Goal: Register for event/course

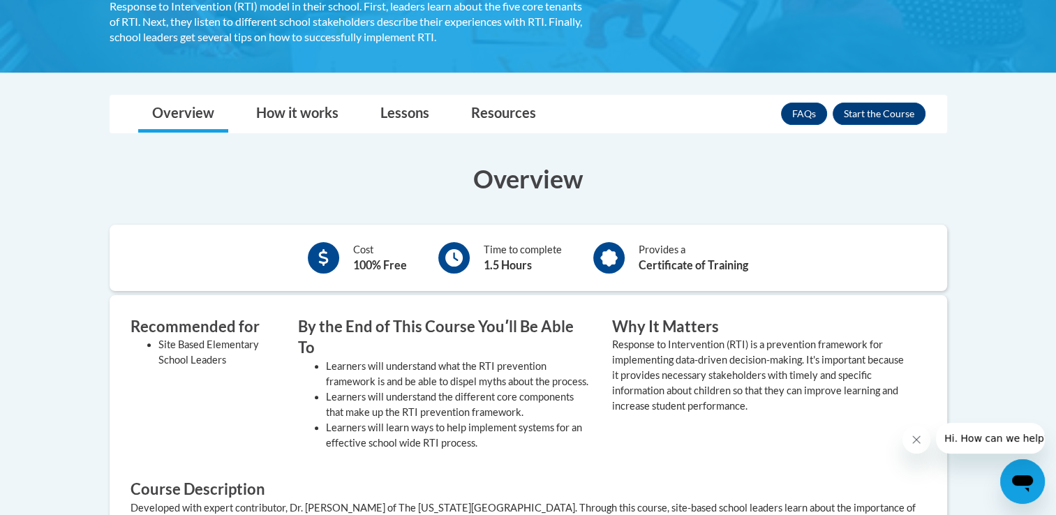
scroll to position [324, 0]
click at [852, 108] on button "Enroll" at bounding box center [878, 114] width 93 height 22
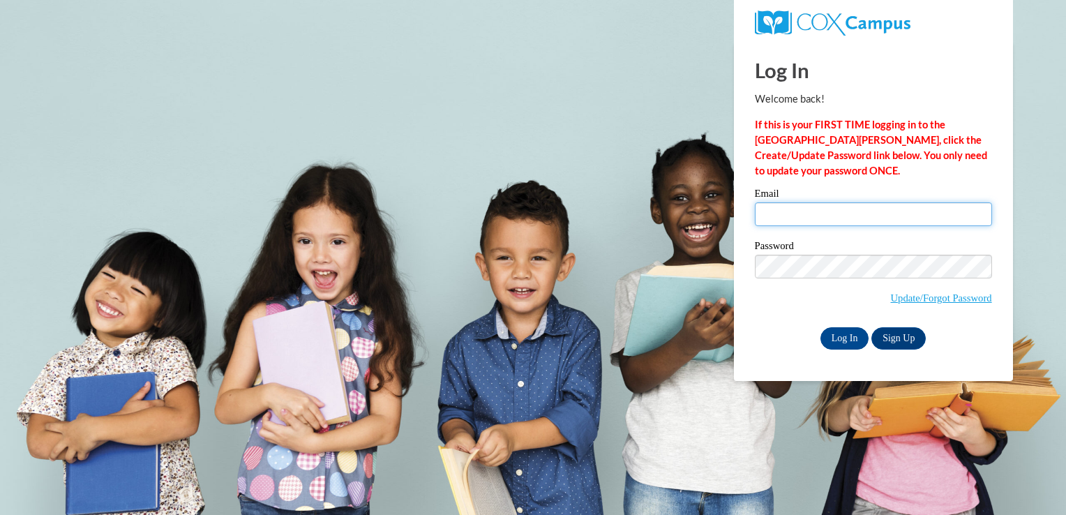
click at [784, 214] on input "Email" at bounding box center [873, 214] width 237 height 24
type input "jpere9754@ung.edu"
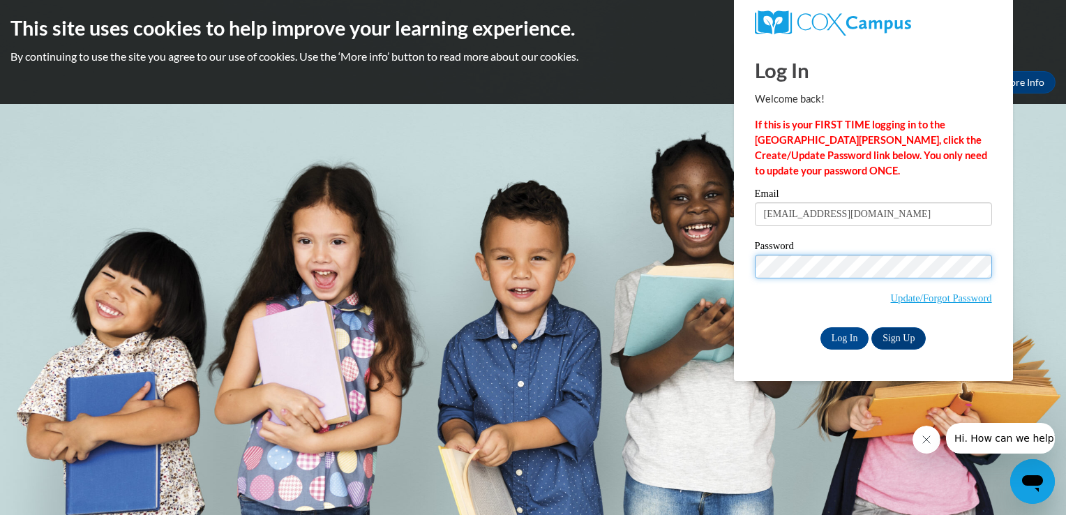
click at [821, 327] on input "Log In" at bounding box center [845, 338] width 49 height 22
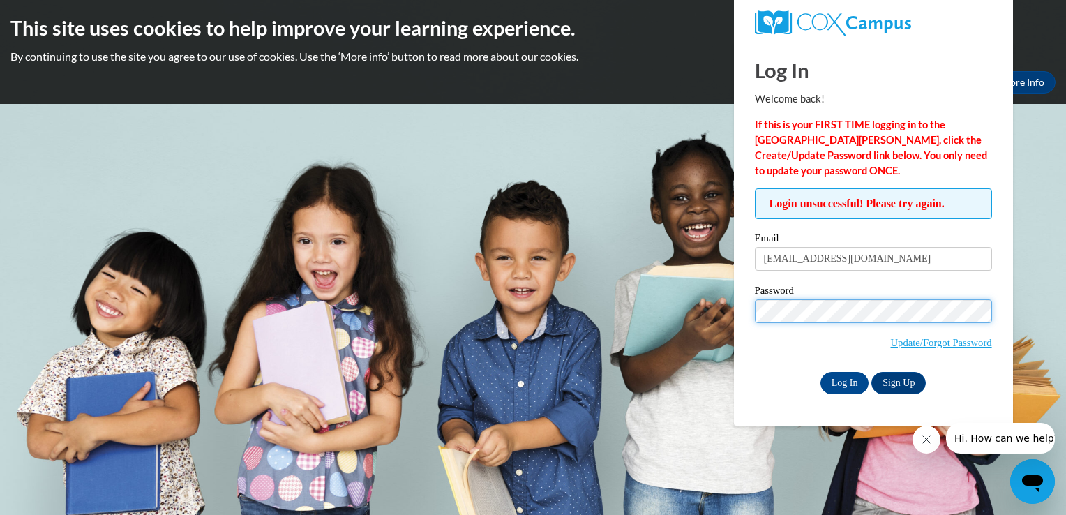
click at [821, 372] on input "Log In" at bounding box center [845, 383] width 49 height 22
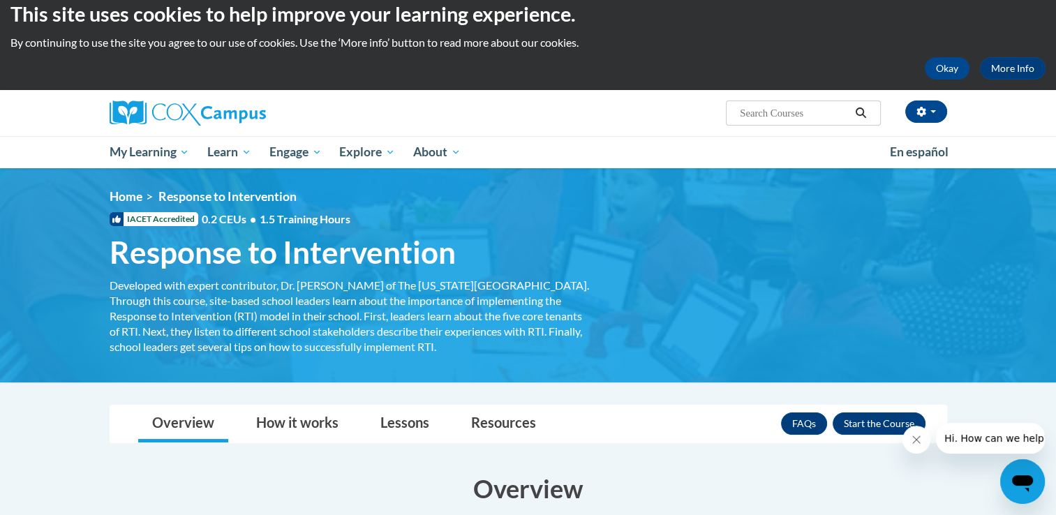
scroll to position [121, 0]
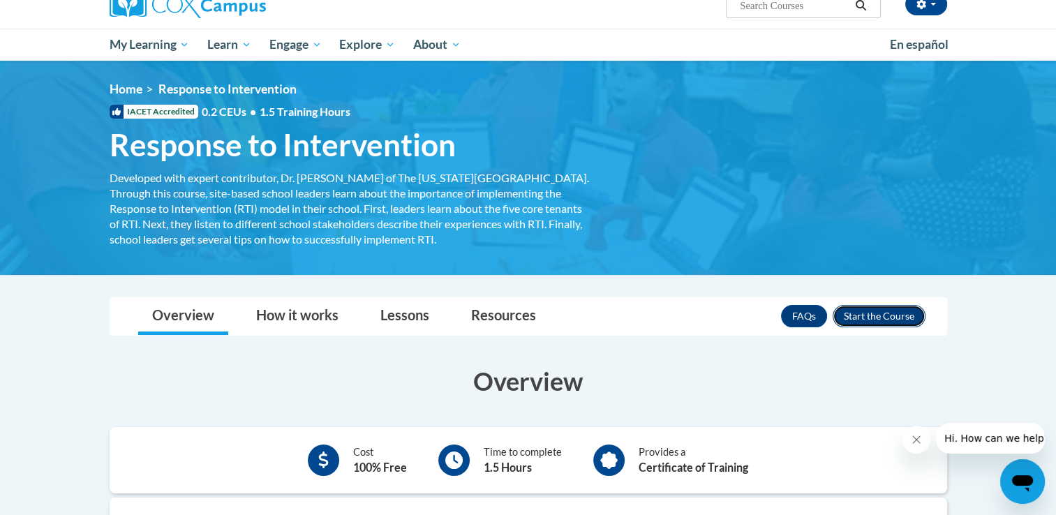
click at [872, 317] on button "Enroll" at bounding box center [878, 316] width 93 height 22
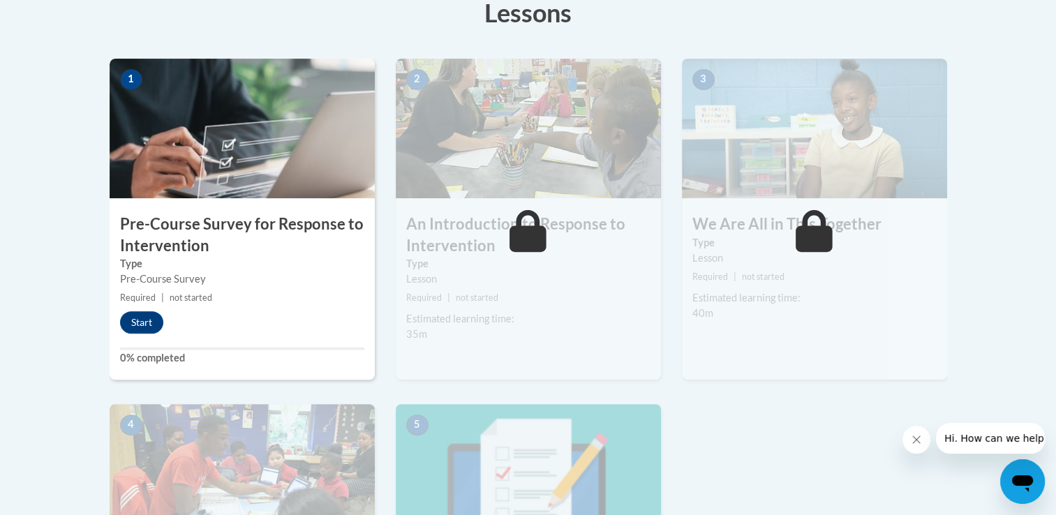
scroll to position [412, 0]
